Goal: Information Seeking & Learning: Learn about a topic

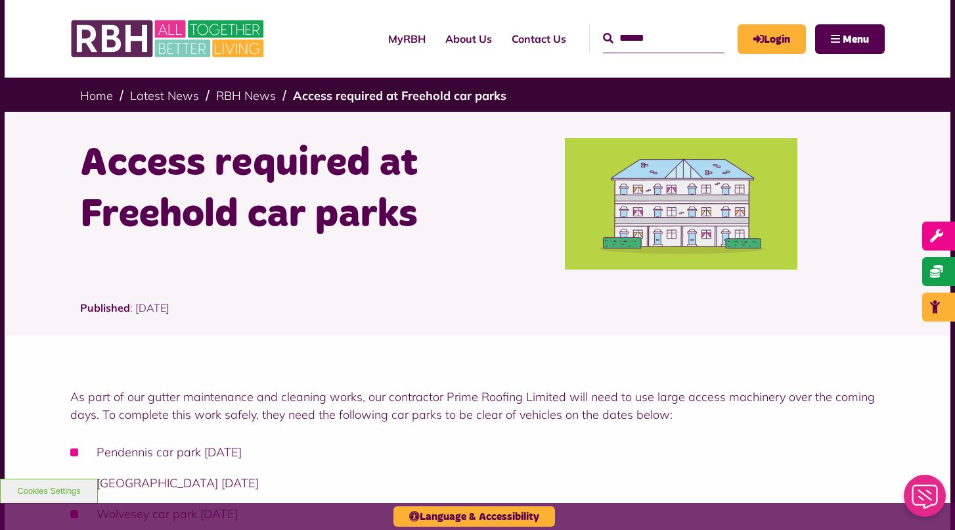
click at [635, 32] on input "Search" at bounding box center [664, 38] width 122 height 28
type input "**********"
click at [603, 39] on button "Search" at bounding box center [608, 39] width 11 height 16
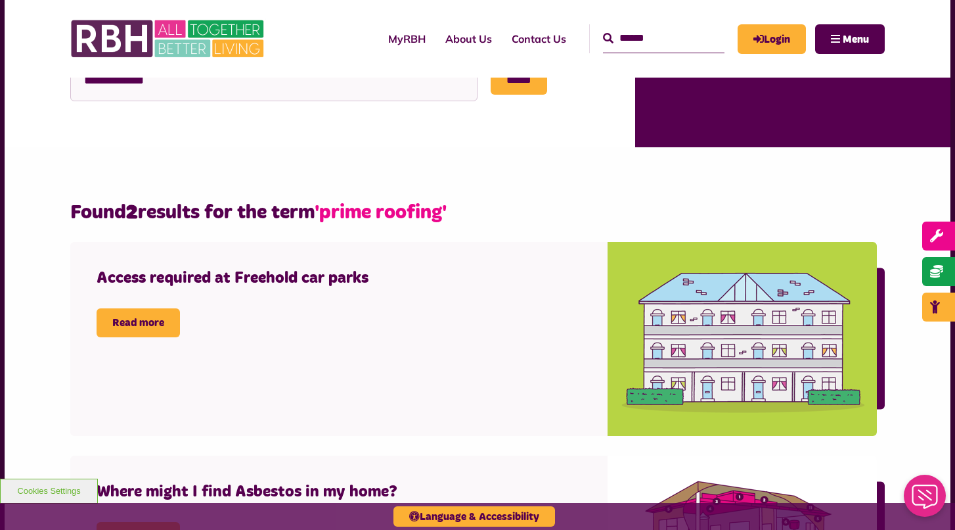
scroll to position [235, 0]
click at [369, 216] on span "'prime roofing'" at bounding box center [381, 212] width 132 height 20
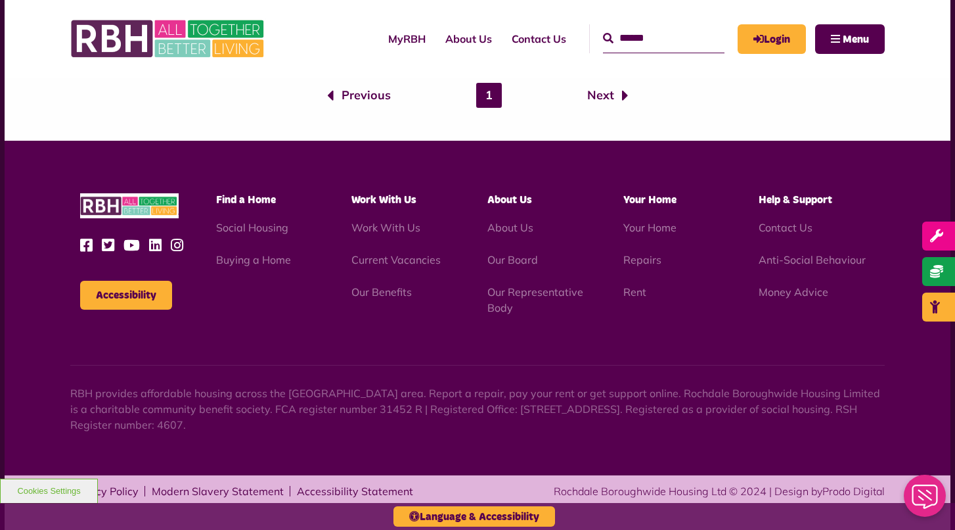
scroll to position [842, 0]
click at [112, 43] on img at bounding box center [168, 38] width 197 height 51
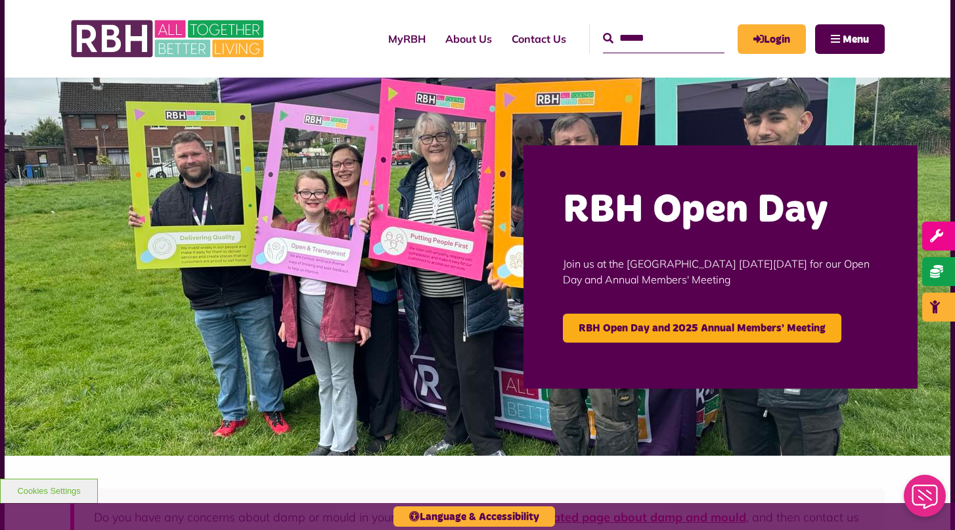
click at [665, 40] on input "text" at bounding box center [664, 38] width 122 height 28
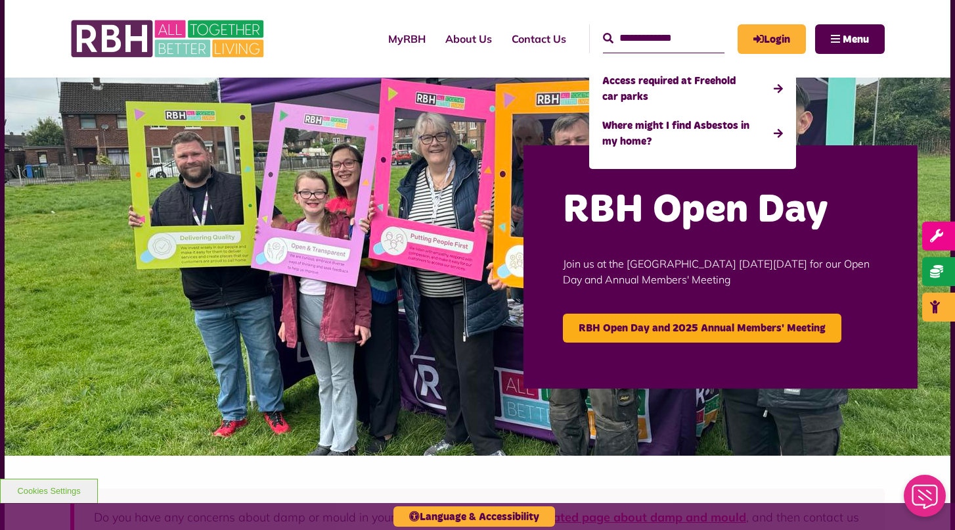
type input "**********"
click at [603, 39] on button "Search" at bounding box center [608, 39] width 11 height 16
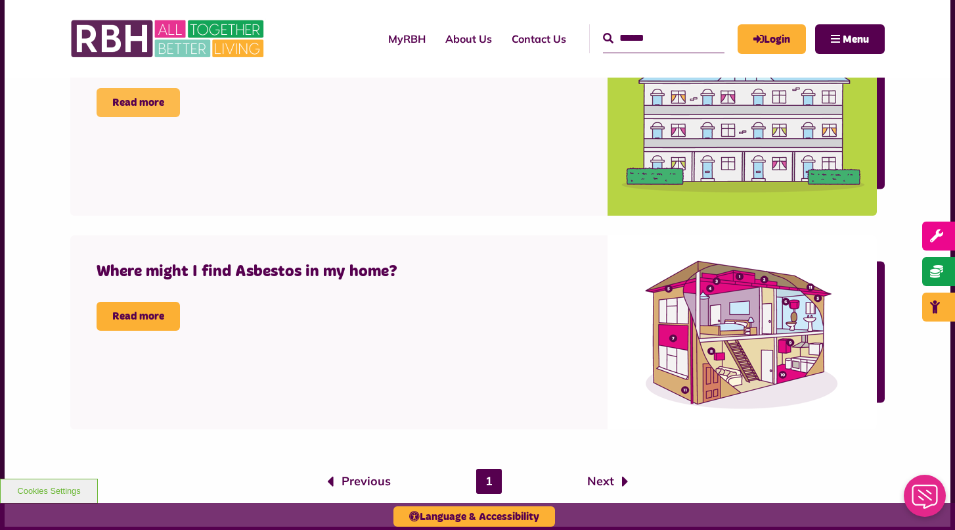
scroll to position [461, 0]
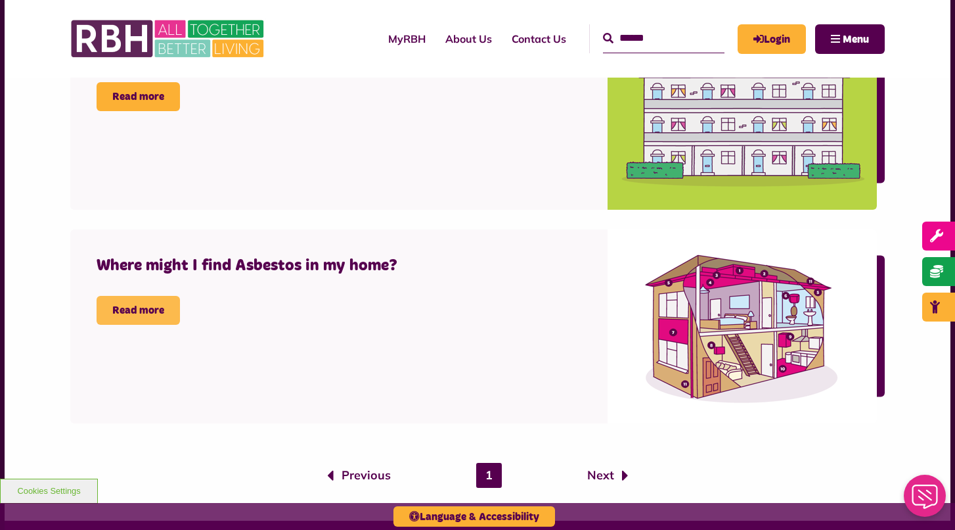
click at [122, 313] on link "Read more" at bounding box center [138, 310] width 83 height 29
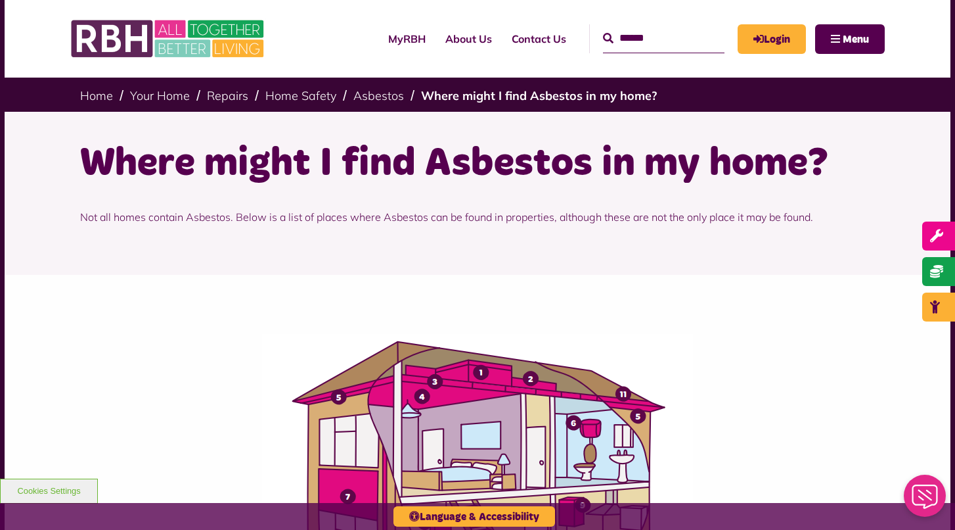
click at [650, 32] on input "Search" at bounding box center [664, 38] width 122 height 28
type input "*****"
click at [603, 39] on button "Search" at bounding box center [608, 39] width 11 height 16
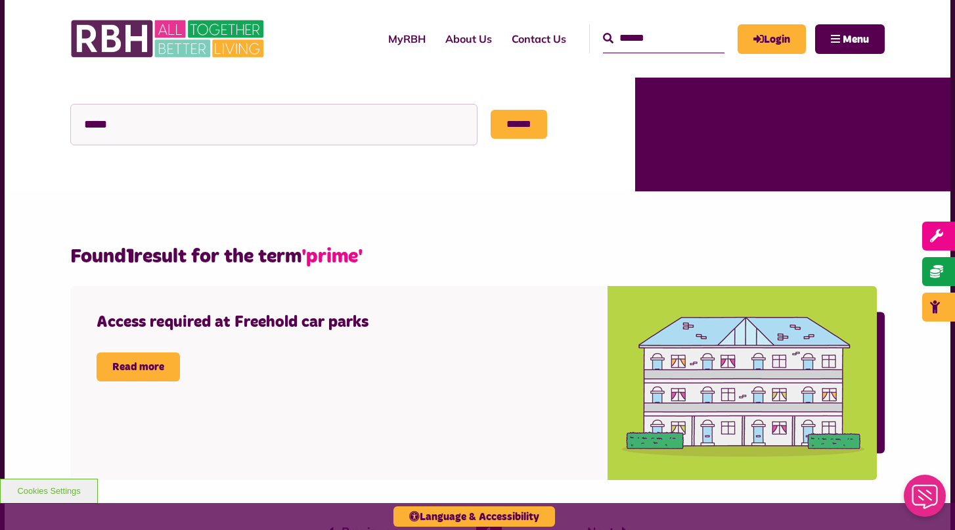
scroll to position [192, 0]
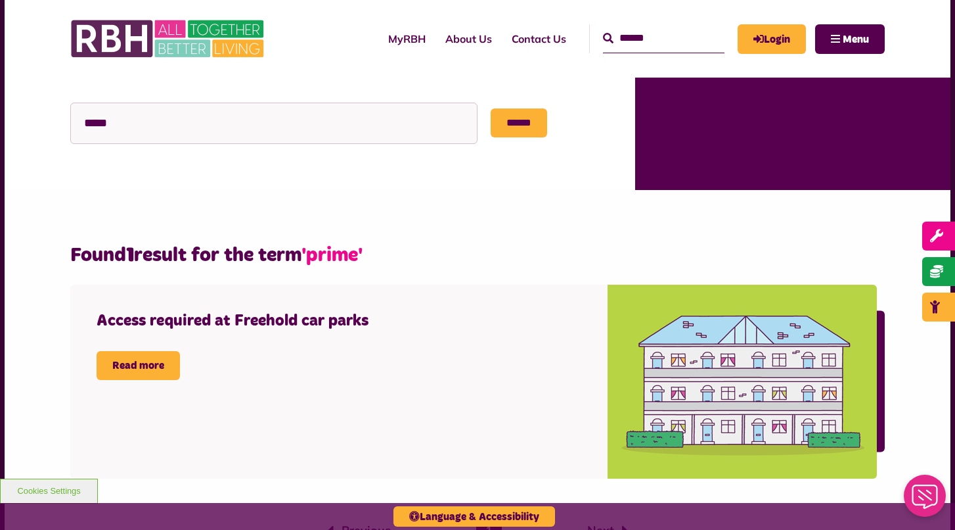
click at [352, 259] on span "'prime'" at bounding box center [332, 255] width 61 height 20
click at [144, 373] on link "Read more" at bounding box center [138, 365] width 83 height 29
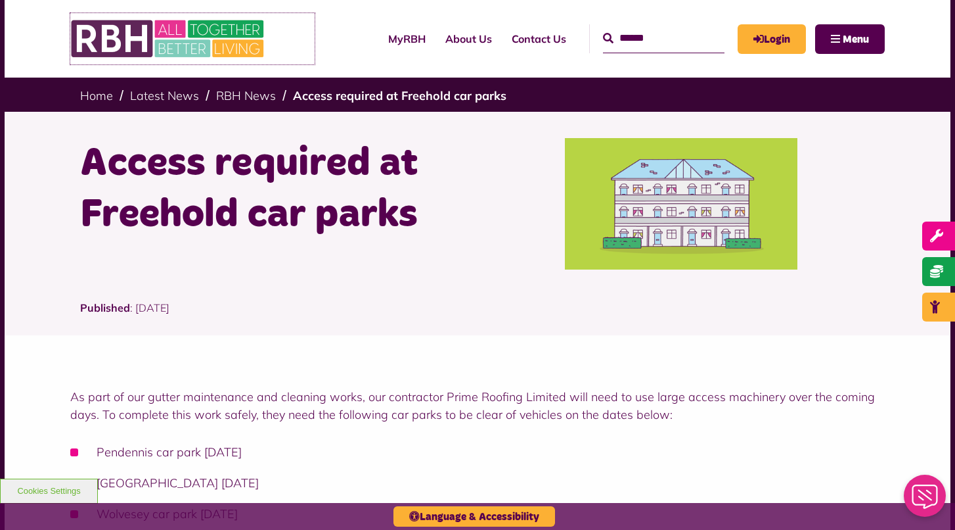
click at [89, 34] on img at bounding box center [168, 38] width 197 height 51
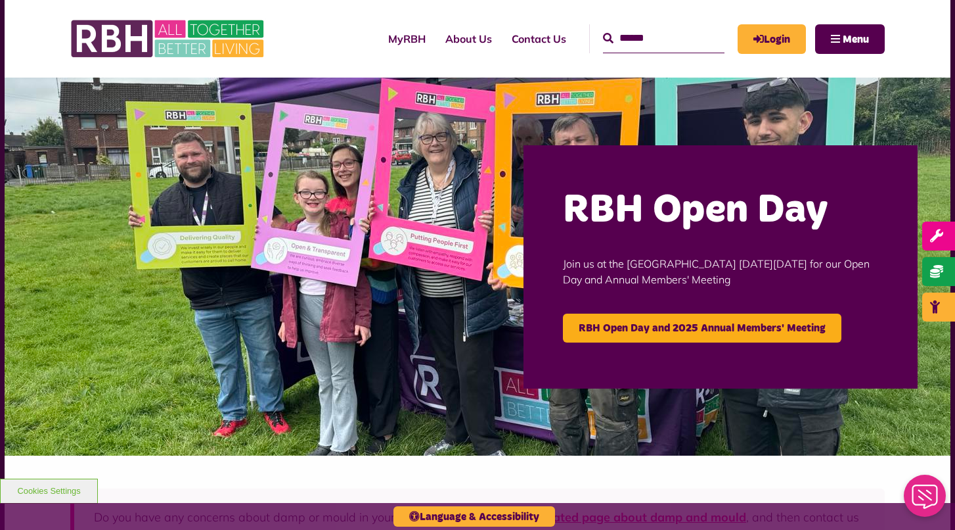
click at [658, 39] on input "Search" at bounding box center [664, 38] width 122 height 28
